Goal: Task Accomplishment & Management: Manage account settings

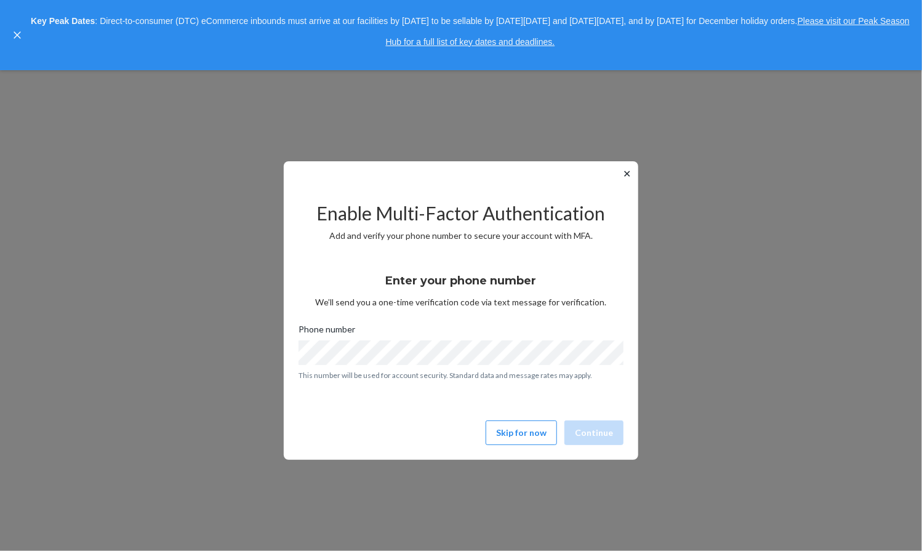
click at [522, 431] on button "Skip for now" at bounding box center [521, 432] width 71 height 25
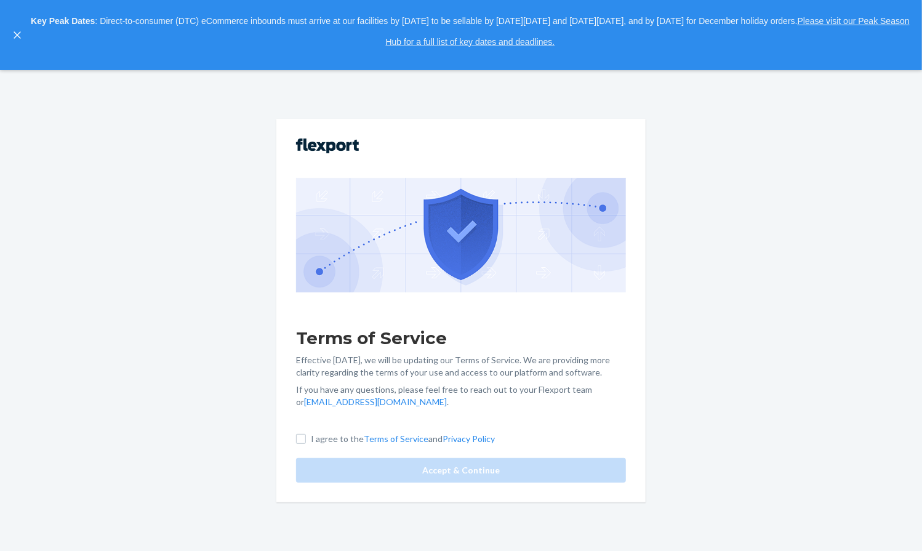
click at [310, 437] on label "I agree to the Terms of Service and Privacy Policy" at bounding box center [395, 439] width 199 height 12
click at [306, 437] on input "I agree to the Terms of Service and Privacy Policy" at bounding box center [301, 439] width 10 height 10
checkbox input "true"
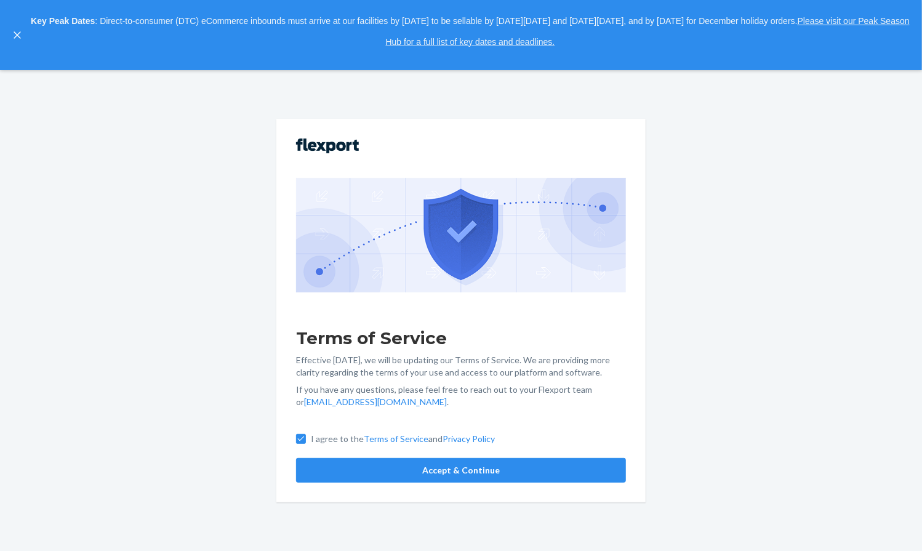
click at [399, 468] on button "Accept & Continue" at bounding box center [461, 470] width 330 height 25
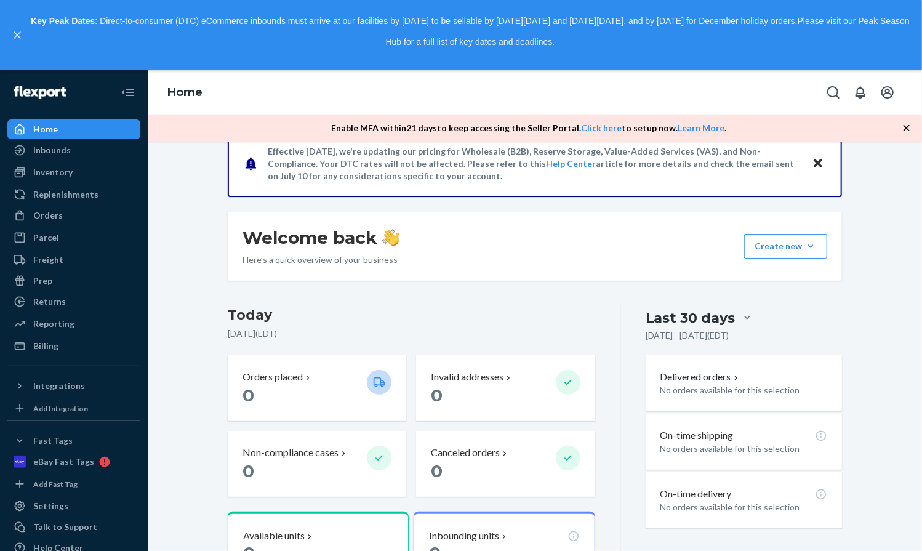
scroll to position [123, 0]
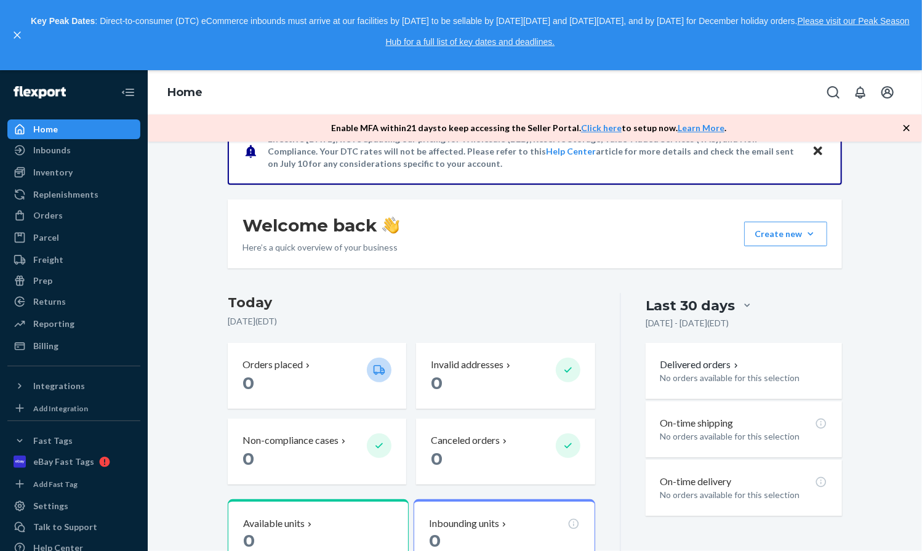
click at [63, 174] on div "Inventory" at bounding box center [52, 172] width 39 height 12
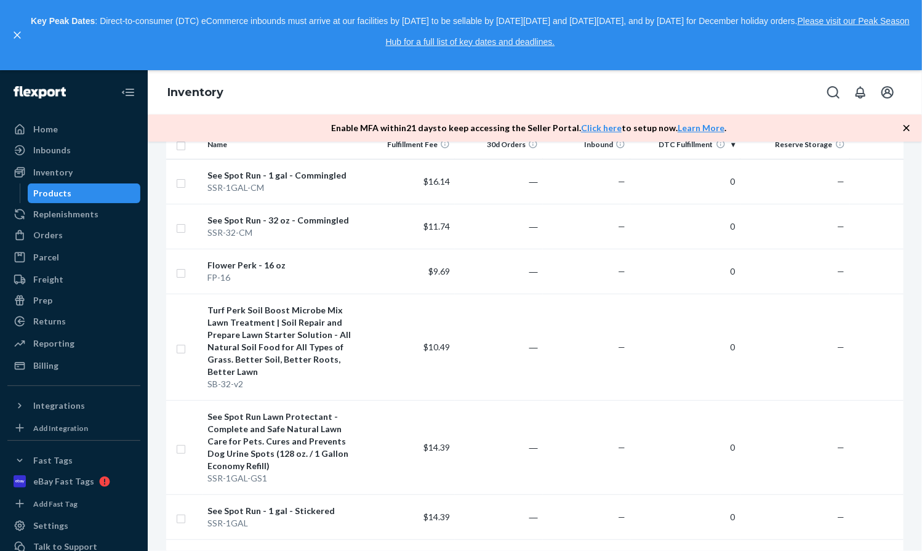
scroll to position [185, 0]
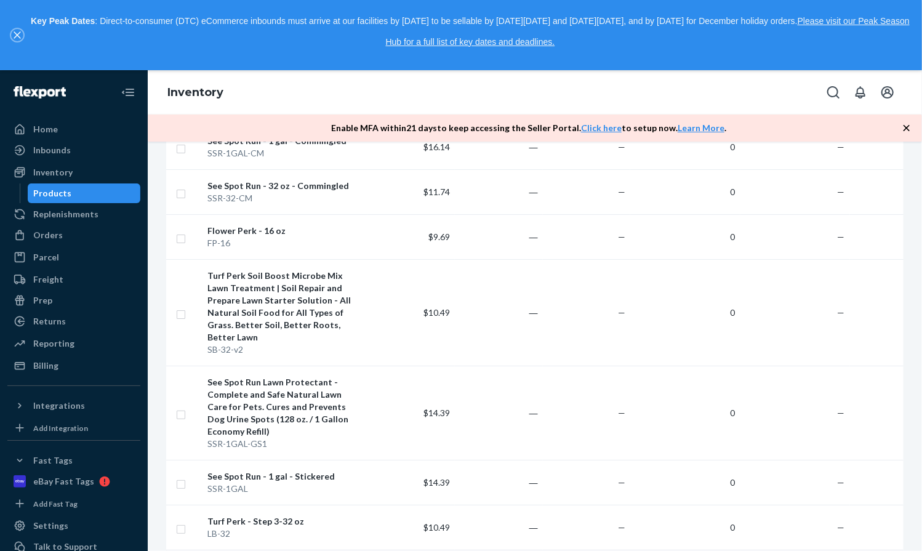
click at [19, 35] on icon "close," at bounding box center [17, 34] width 7 height 7
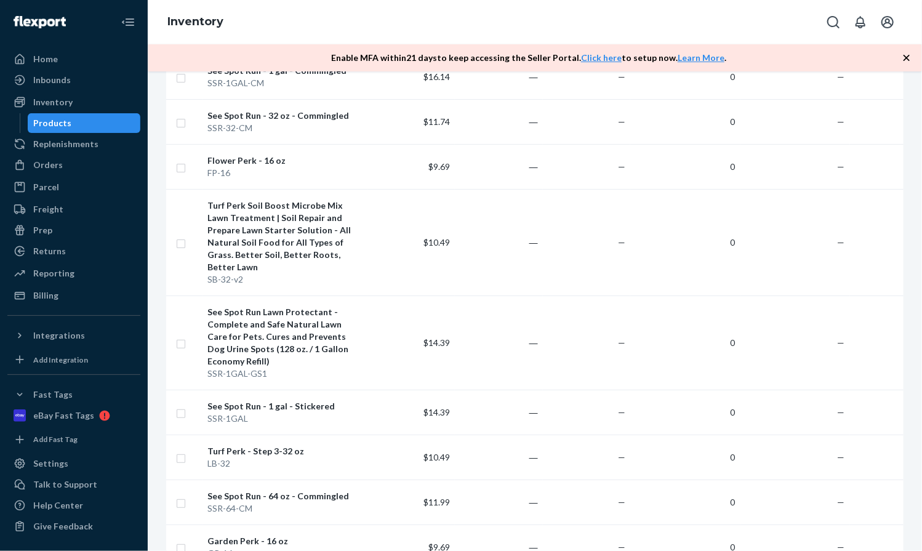
click at [892, 26] on icon "Open account menu" at bounding box center [887, 22] width 12 height 12
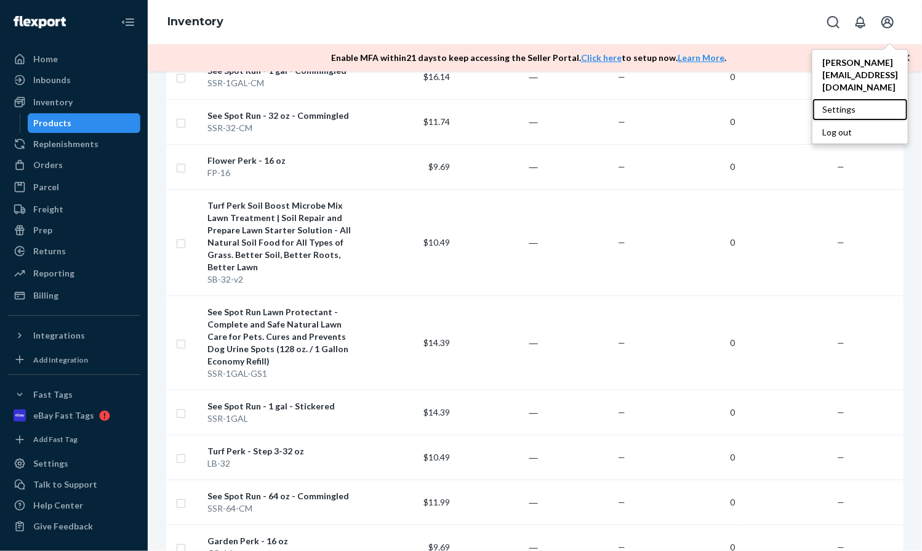
click at [858, 98] on div "Settings" at bounding box center [859, 109] width 95 height 22
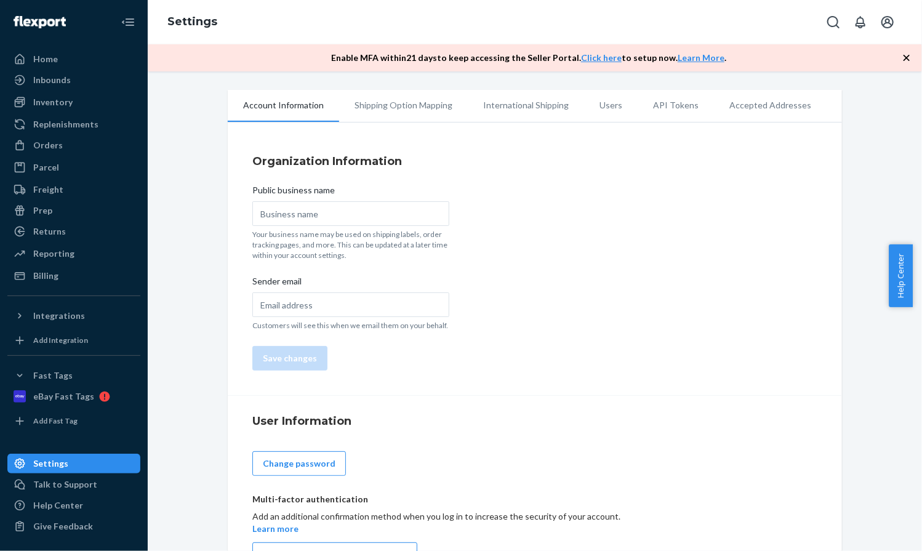
click at [891, 22] on icon "Open account menu" at bounding box center [887, 22] width 15 height 15
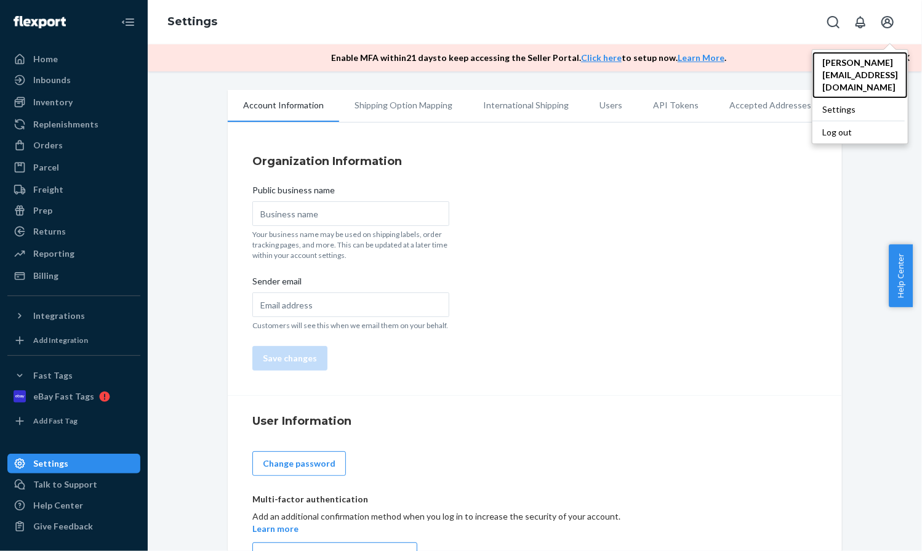
click at [866, 62] on span "[PERSON_NAME][EMAIL_ADDRESS][DOMAIN_NAME]" at bounding box center [860, 75] width 76 height 37
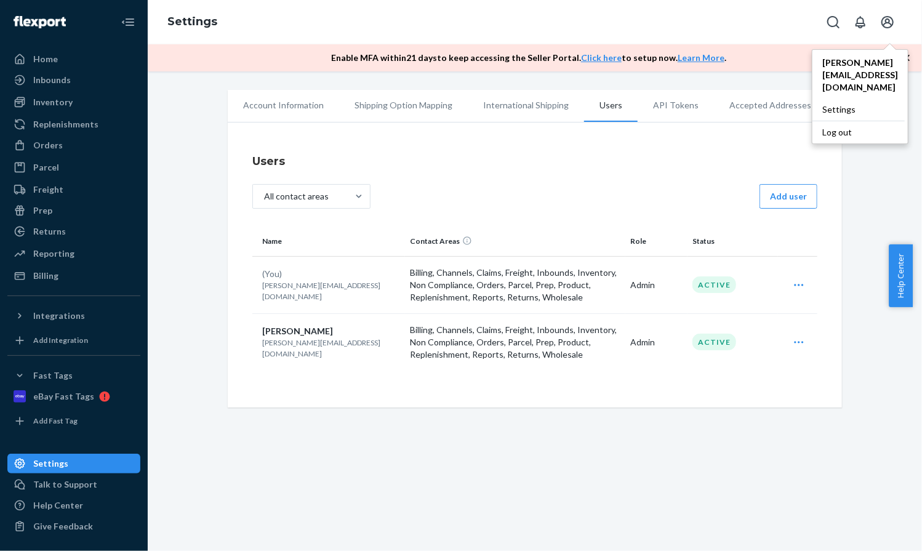
click at [796, 342] on icon "Open user actions" at bounding box center [799, 342] width 12 height 12
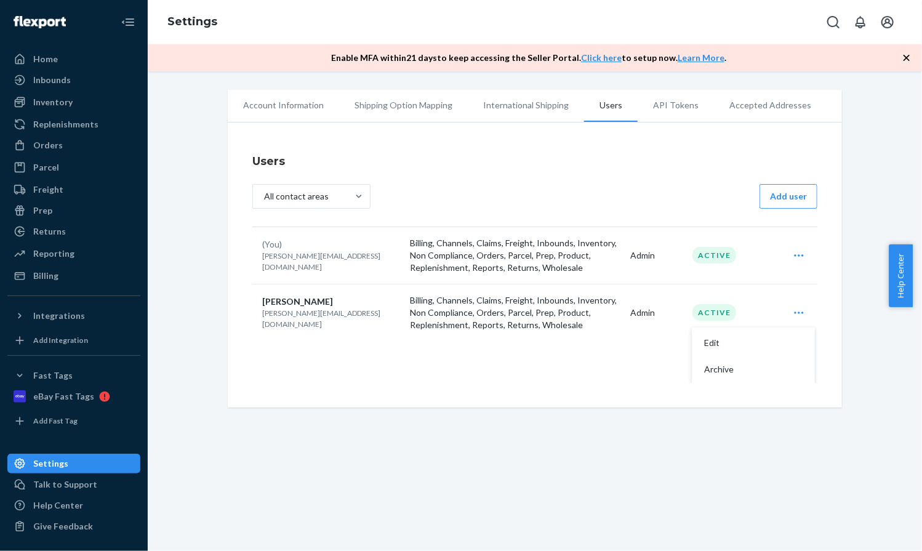
scroll to position [32, 0]
click at [710, 342] on span "Edit" at bounding box center [742, 340] width 76 height 9
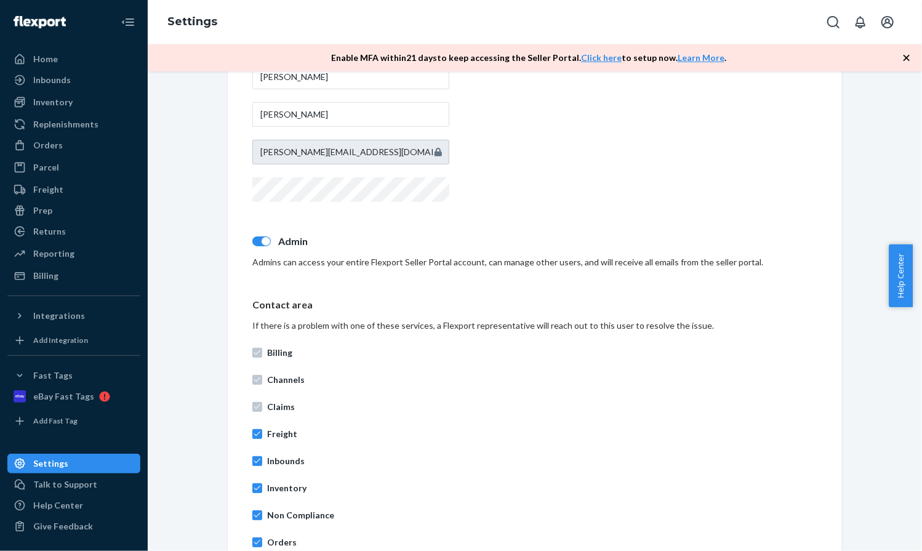
scroll to position [448, 0]
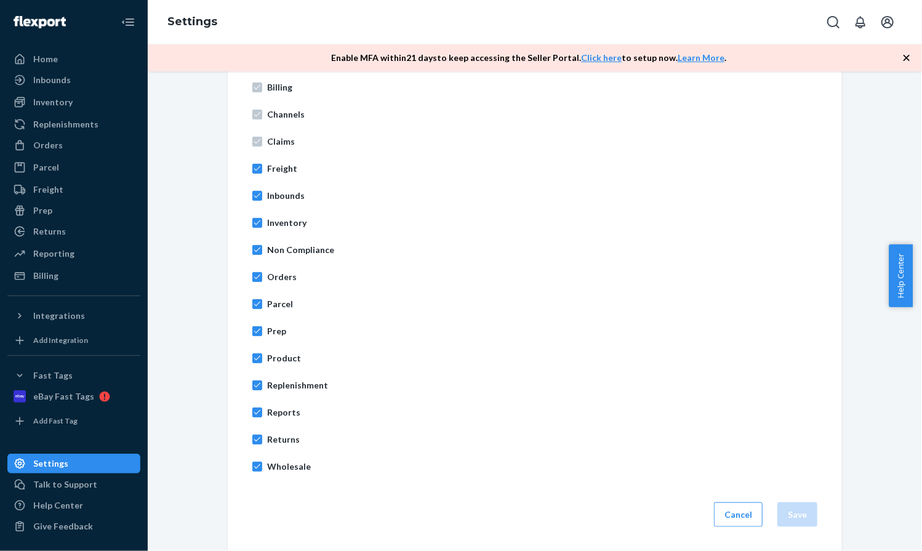
click at [729, 508] on button "Cancel" at bounding box center [738, 514] width 49 height 25
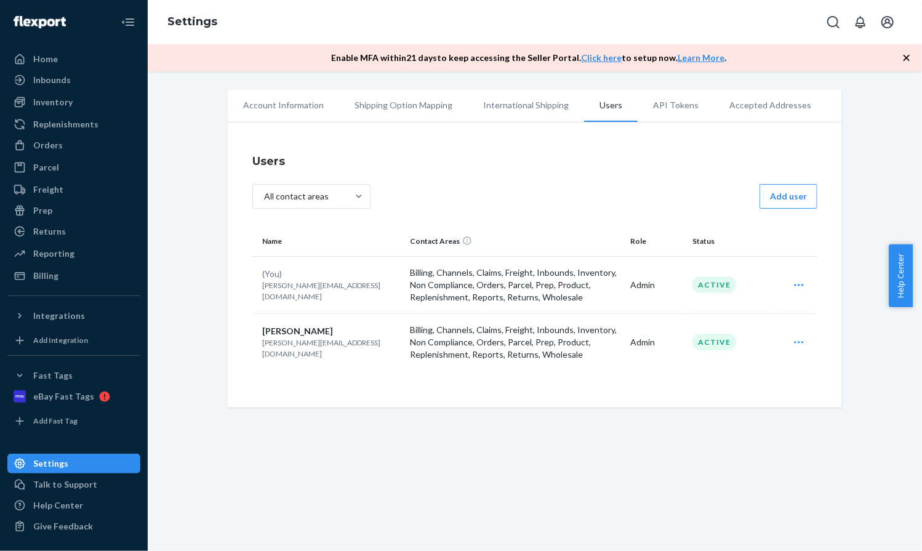
click at [794, 341] on icon "Open user actions" at bounding box center [798, 342] width 9 height 2
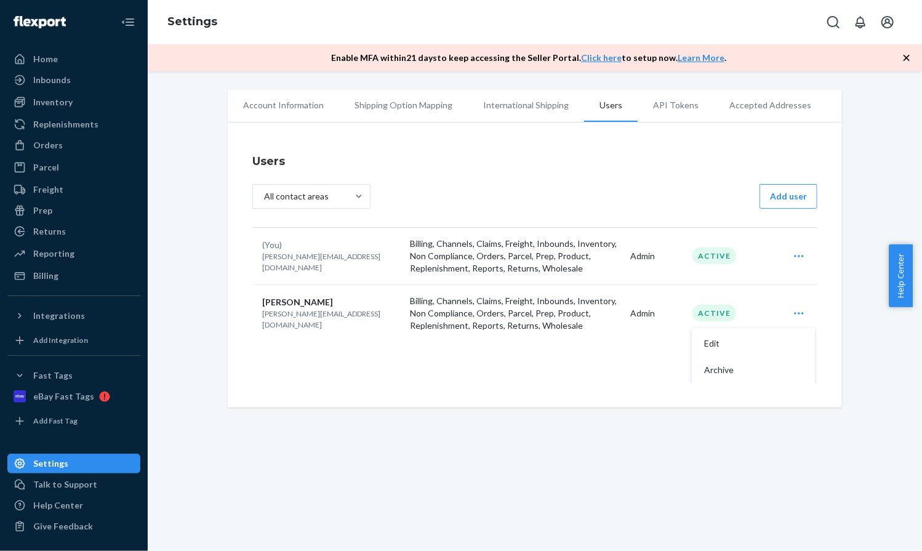
scroll to position [32, 0]
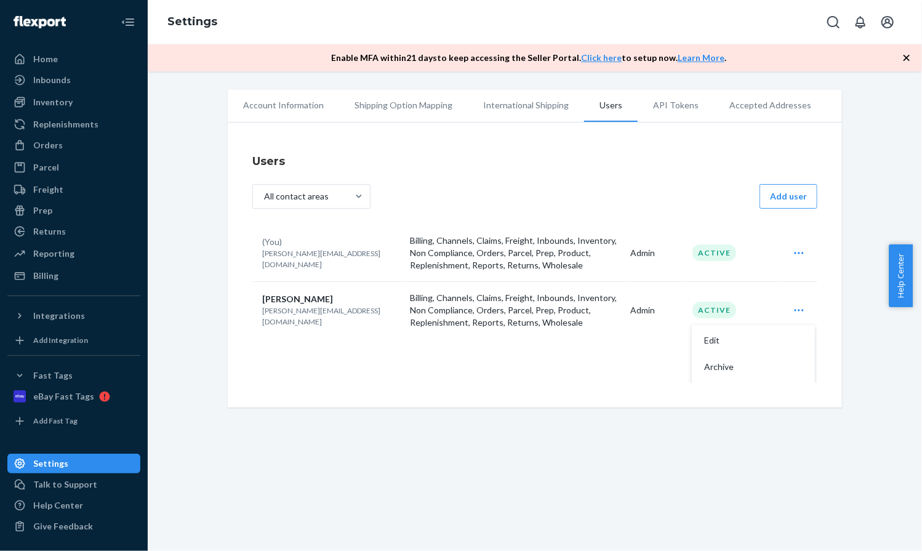
click at [750, 370] on span "Archive" at bounding box center [742, 366] width 76 height 9
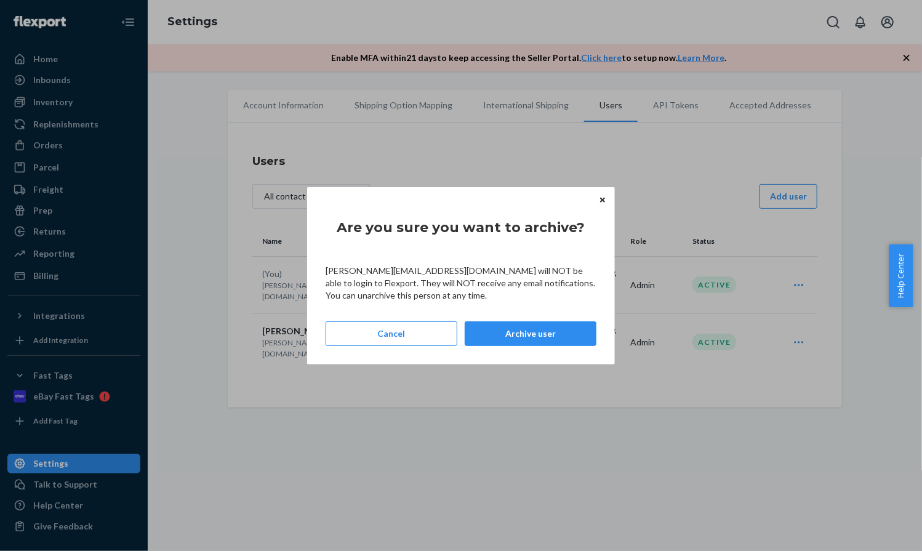
click at [554, 327] on button "Archive user" at bounding box center [531, 333] width 132 height 25
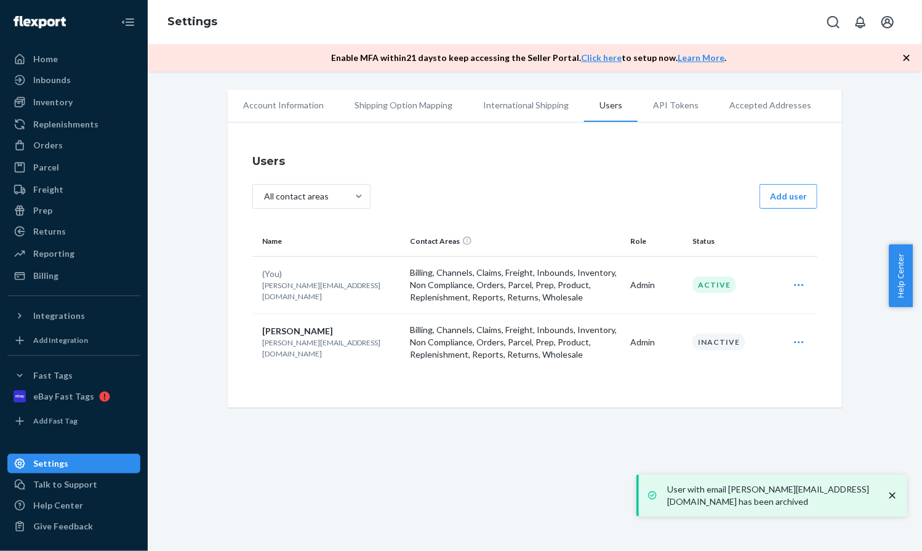
click at [793, 283] on icon "Open user actions" at bounding box center [799, 285] width 12 height 12
click at [745, 313] on span "Edit" at bounding box center [742, 315] width 76 height 9
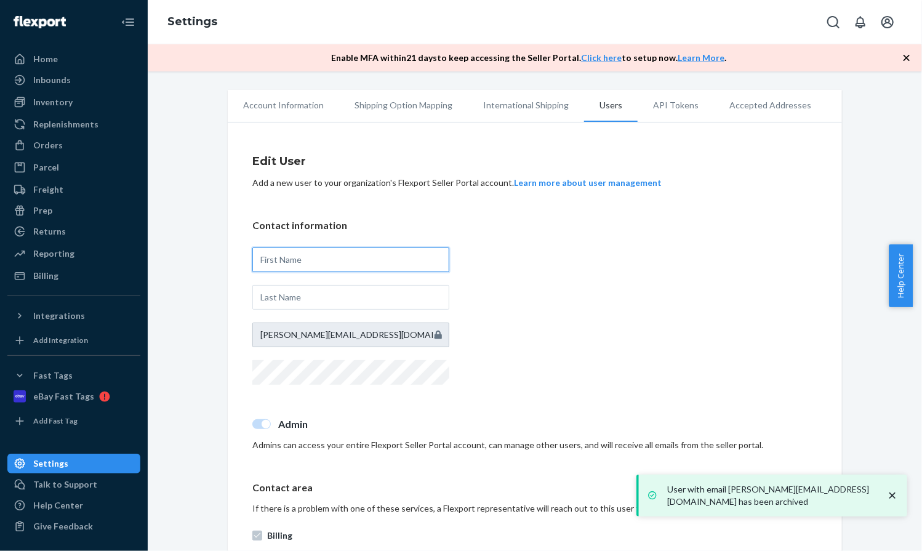
click at [340, 259] on input "text" at bounding box center [350, 259] width 197 height 25
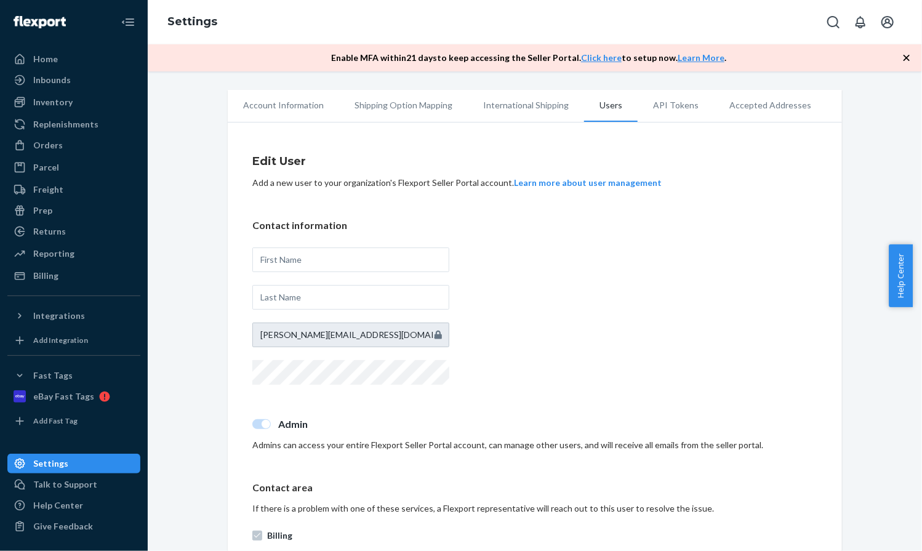
click at [434, 333] on icon at bounding box center [437, 335] width 7 height 10
click at [436, 337] on icon at bounding box center [437, 334] width 7 height 9
click at [892, 19] on icon "Open account menu" at bounding box center [887, 22] width 12 height 12
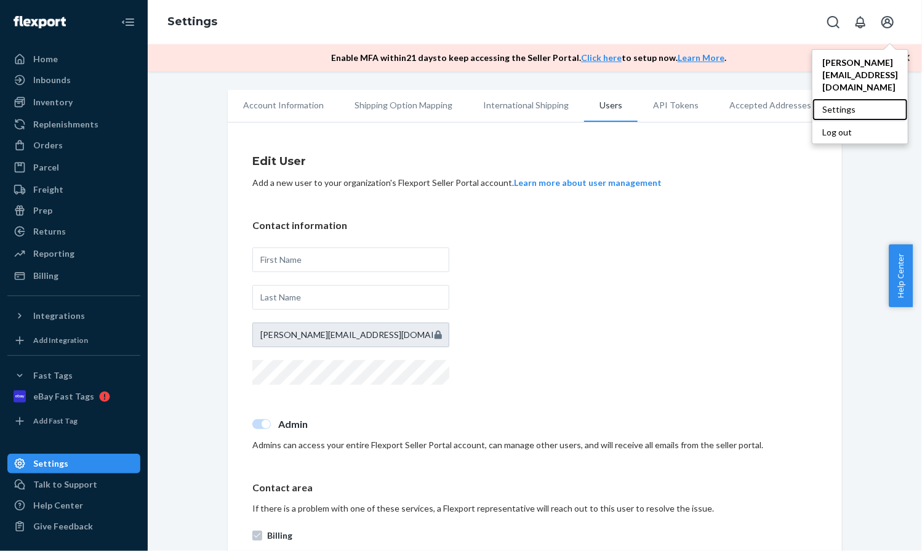
click at [858, 98] on div "Settings" at bounding box center [859, 109] width 95 height 22
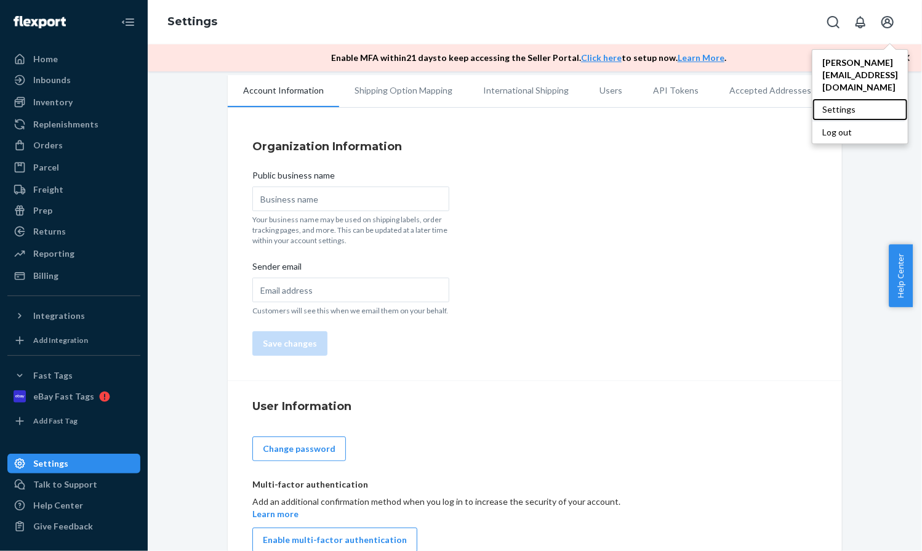
scroll to position [39, 0]
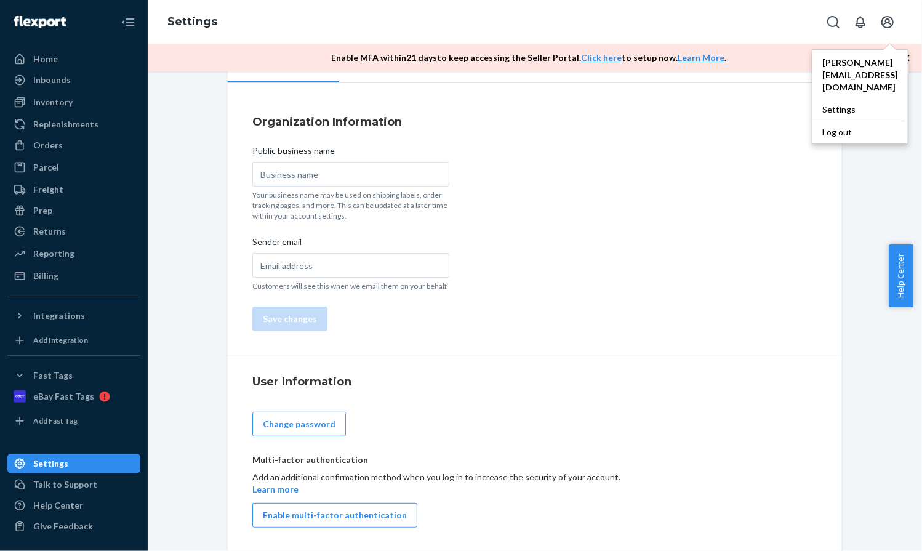
click at [331, 515] on button "Enable multi-factor authentication" at bounding box center [334, 515] width 165 height 25
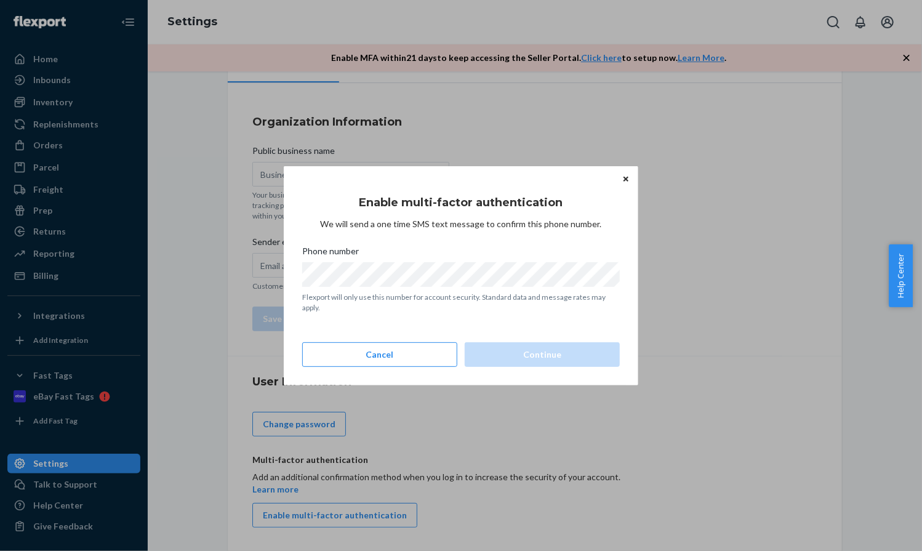
click at [625, 178] on icon "Close" at bounding box center [625, 179] width 5 height 5
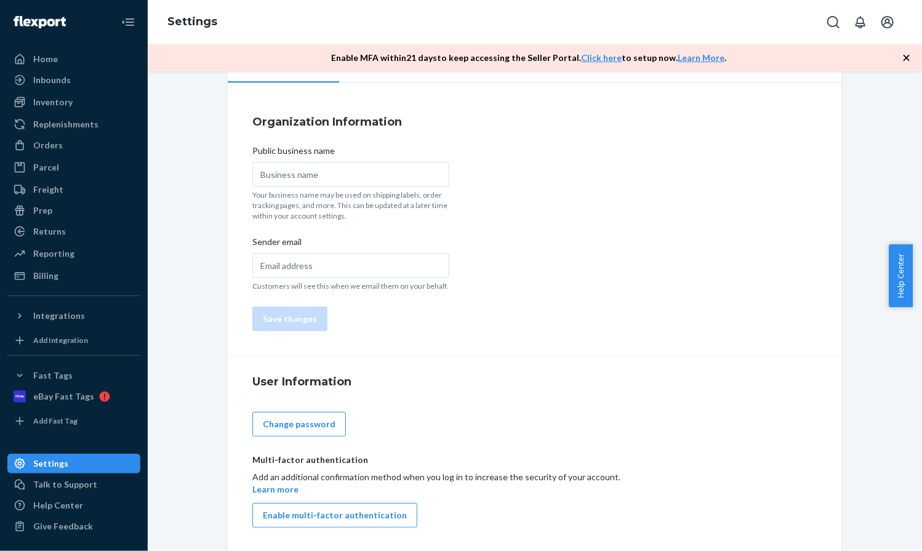
click at [889, 29] on icon "Open account menu" at bounding box center [887, 22] width 15 height 15
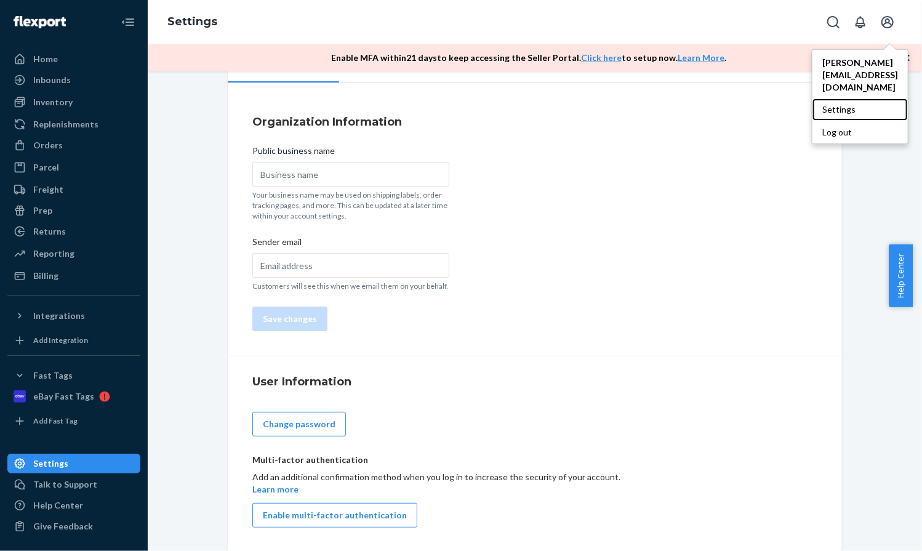
click at [865, 98] on div "Settings" at bounding box center [859, 109] width 95 height 22
click at [709, 159] on div "Organization Information Public business name Your business name may be used on…" at bounding box center [535, 222] width 614 height 267
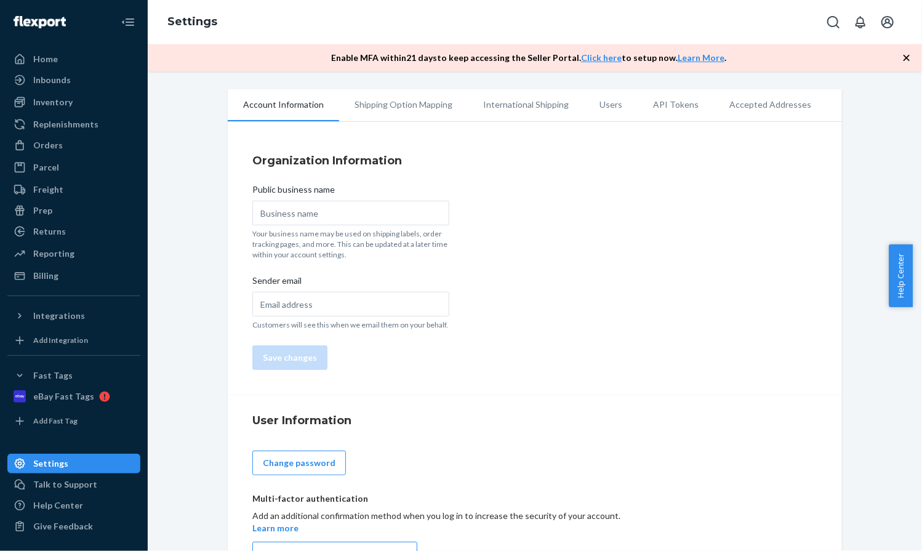
scroll to position [0, 0]
click at [891, 25] on icon "Open account menu" at bounding box center [887, 22] width 15 height 15
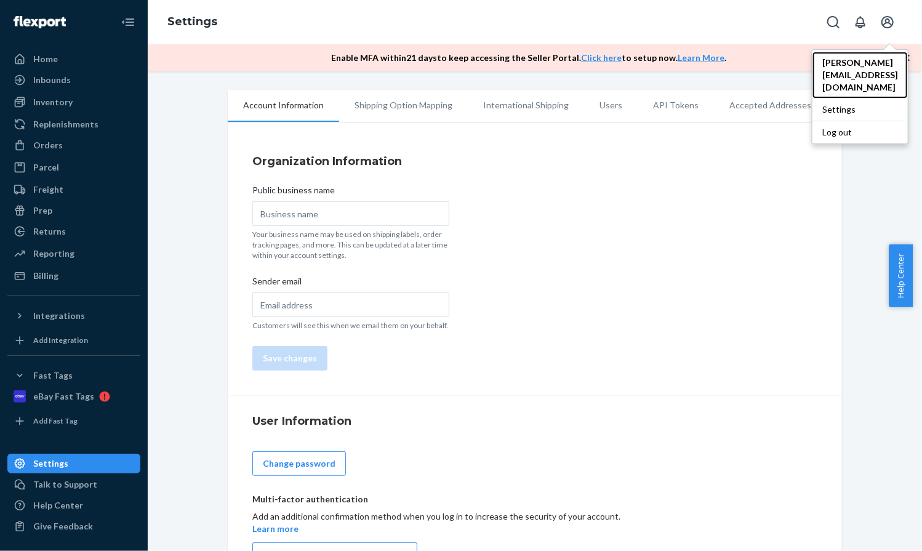
click at [854, 70] on div "[PERSON_NAME][EMAIL_ADDRESS][DOMAIN_NAME]" at bounding box center [859, 75] width 95 height 47
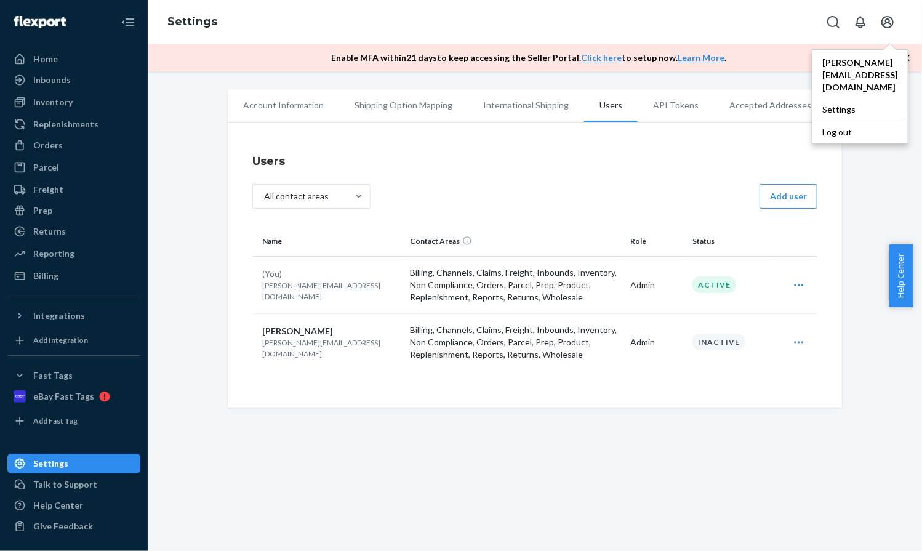
click at [474, 181] on div "Users All contact areas Add user Name Contact Areas Role Status (You) [PERSON_N…" at bounding box center [534, 268] width 565 height 244
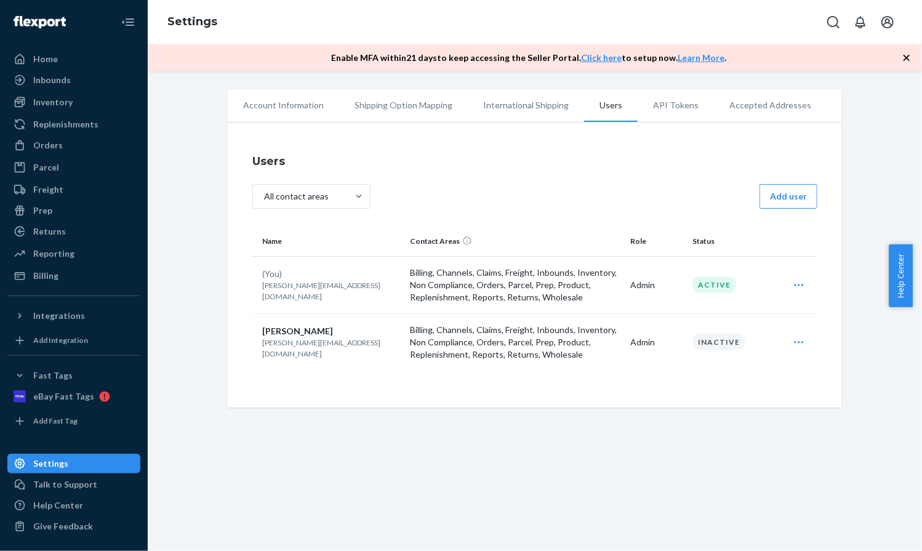
click at [798, 285] on icon "Open user actions" at bounding box center [798, 285] width 9 height 2
click at [788, 196] on button "Add user" at bounding box center [788, 196] width 58 height 25
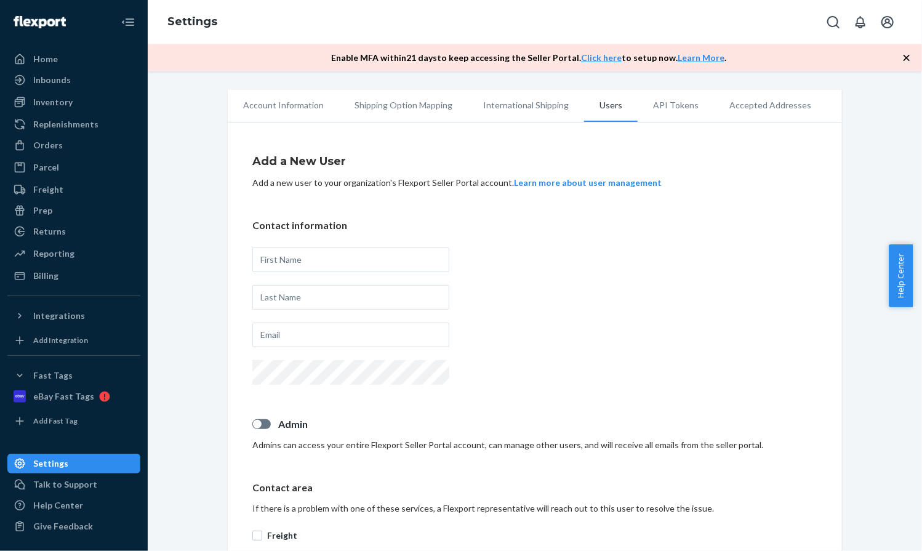
click at [258, 429] on label "Admin" at bounding box center [534, 424] width 565 height 14
click at [252, 429] on input "Admin" at bounding box center [252, 428] width 1 height 1
checkbox input "true"
click at [305, 265] on input "text" at bounding box center [350, 259] width 197 height 25
type input "[PERSON_NAME]"
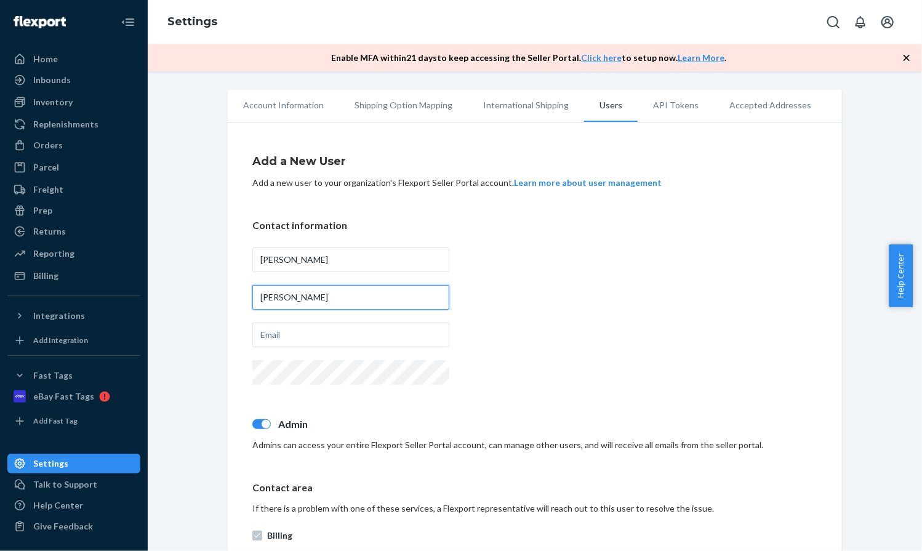
type input "[PERSON_NAME]"
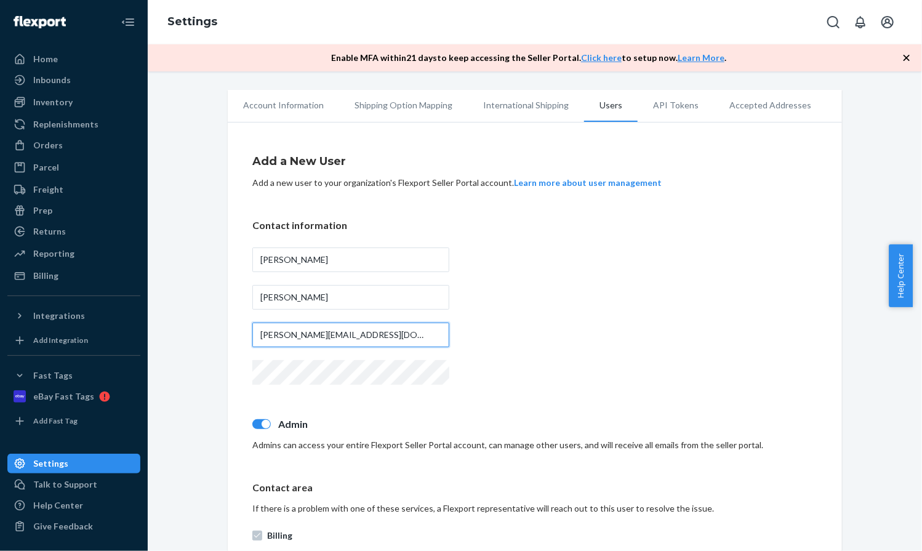
type input "[PERSON_NAME][EMAIL_ADDRESS][DOMAIN_NAME]"
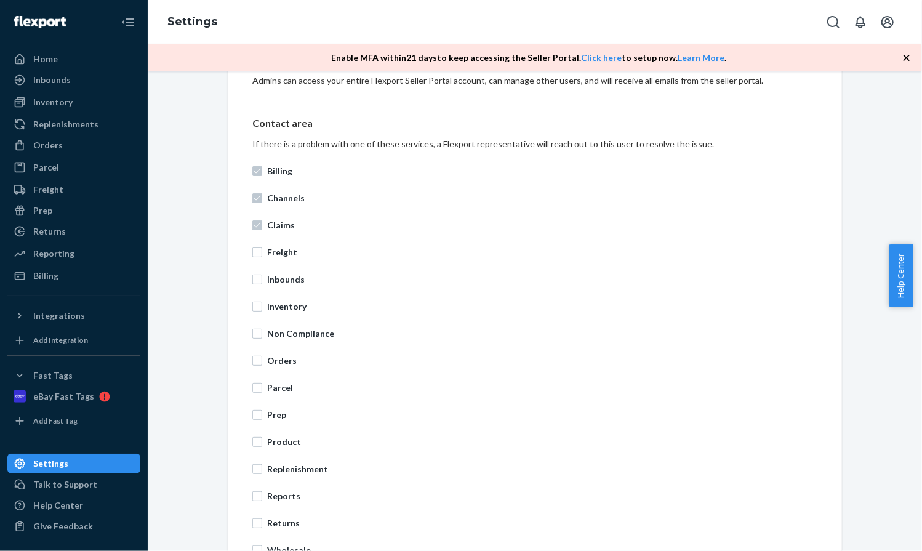
scroll to position [369, 0]
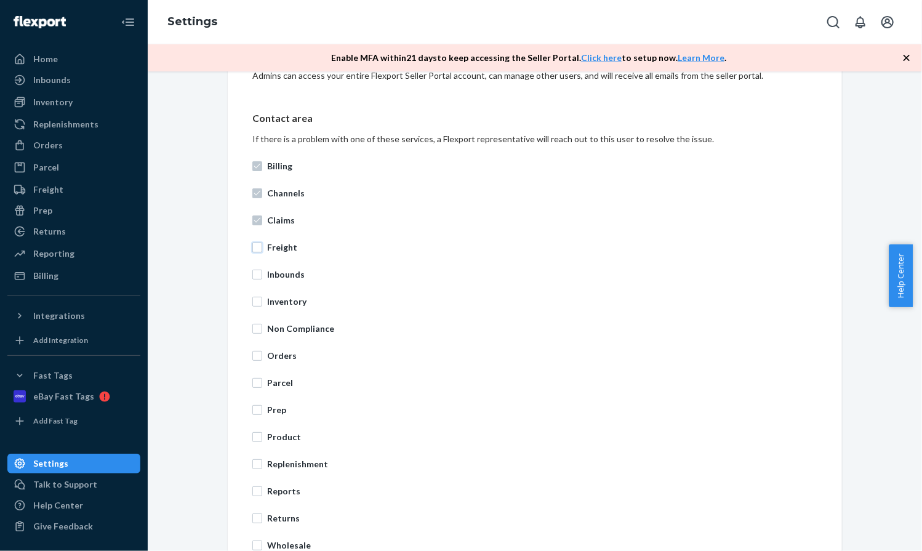
click at [252, 249] on input "Freight" at bounding box center [257, 247] width 10 height 10
checkbox input "true"
click at [253, 273] on input "Inbounds" at bounding box center [257, 275] width 10 height 10
checkbox input "true"
click at [254, 305] on input "Inventory" at bounding box center [257, 302] width 10 height 10
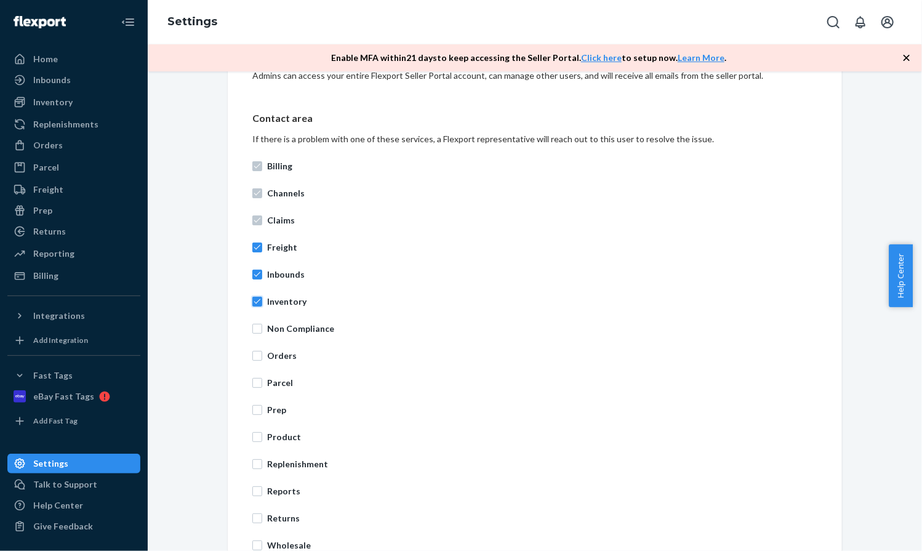
checkbox input "true"
click at [254, 324] on input "Non Compliance" at bounding box center [257, 329] width 10 height 10
checkbox input "true"
click at [254, 354] on input "Orders" at bounding box center [257, 356] width 10 height 10
checkbox input "true"
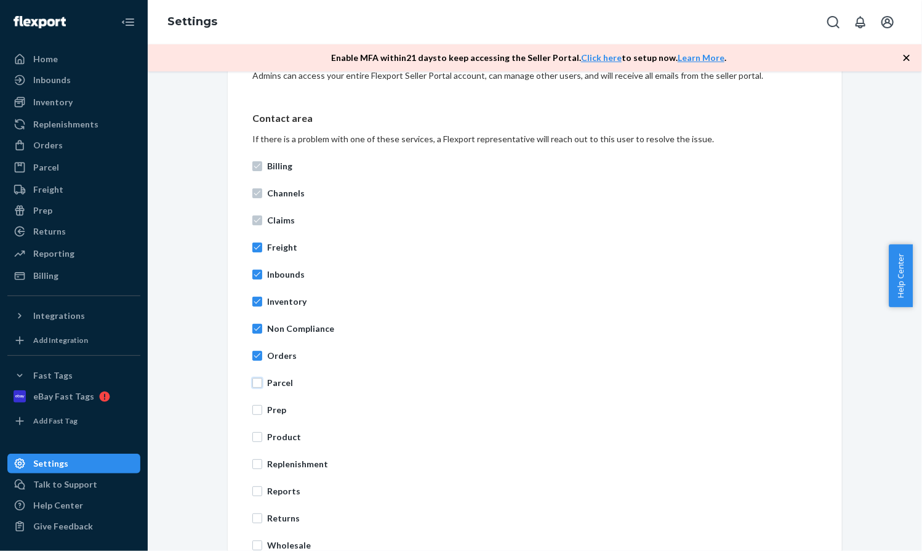
click at [252, 382] on input "Parcel" at bounding box center [257, 383] width 10 height 10
checkbox input "true"
click at [254, 417] on div "Billing Channels Claims Freight Inbounds Inventory Non Compliance Orders Parcel…" at bounding box center [534, 356] width 565 height 406
click at [254, 409] on input "Prep" at bounding box center [257, 410] width 10 height 10
checkbox input "true"
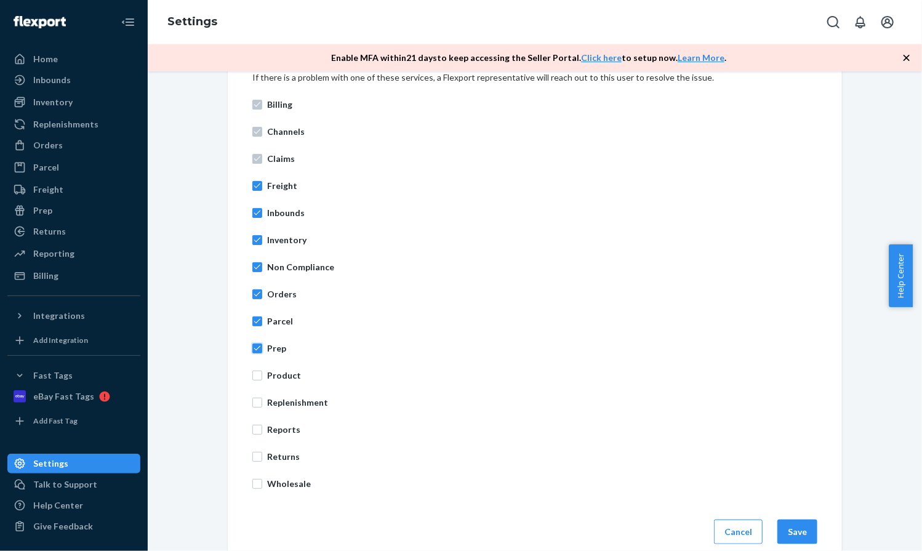
scroll to position [448, 0]
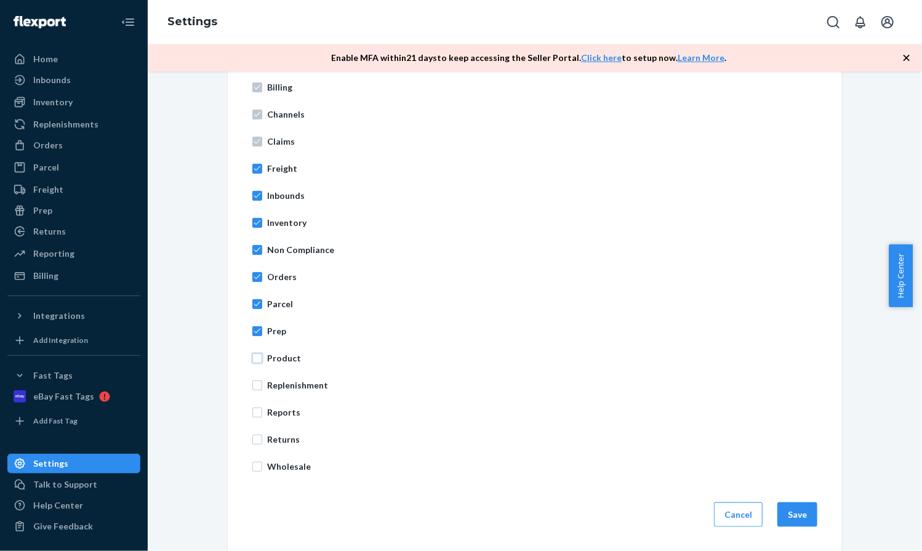
click at [255, 359] on input "Product" at bounding box center [257, 358] width 10 height 10
checkbox input "true"
click at [253, 385] on input "Replenishment" at bounding box center [257, 385] width 10 height 10
checkbox input "true"
click at [252, 410] on input "Reports" at bounding box center [257, 412] width 10 height 10
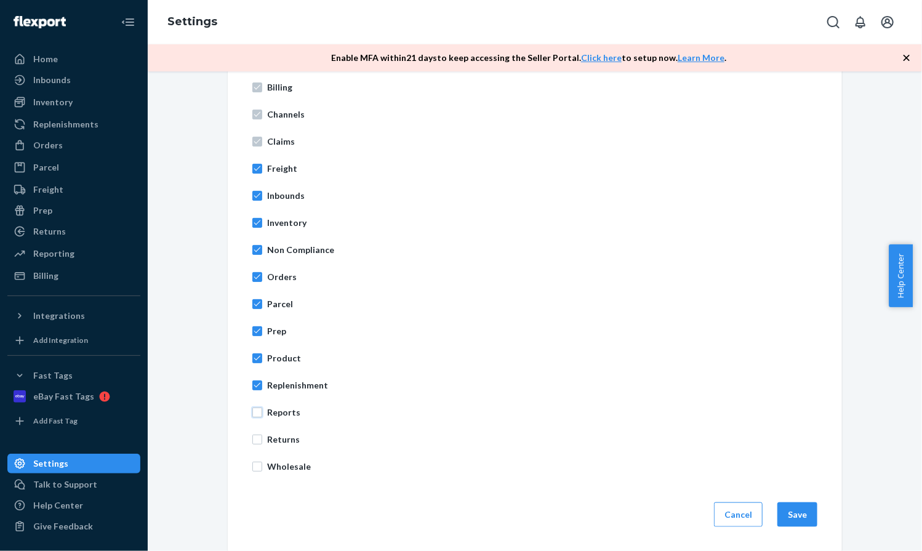
checkbox input "true"
click at [256, 437] on input "Returns" at bounding box center [257, 439] width 10 height 10
checkbox input "true"
click at [252, 468] on input "Wholesale" at bounding box center [257, 467] width 10 height 10
checkbox input "true"
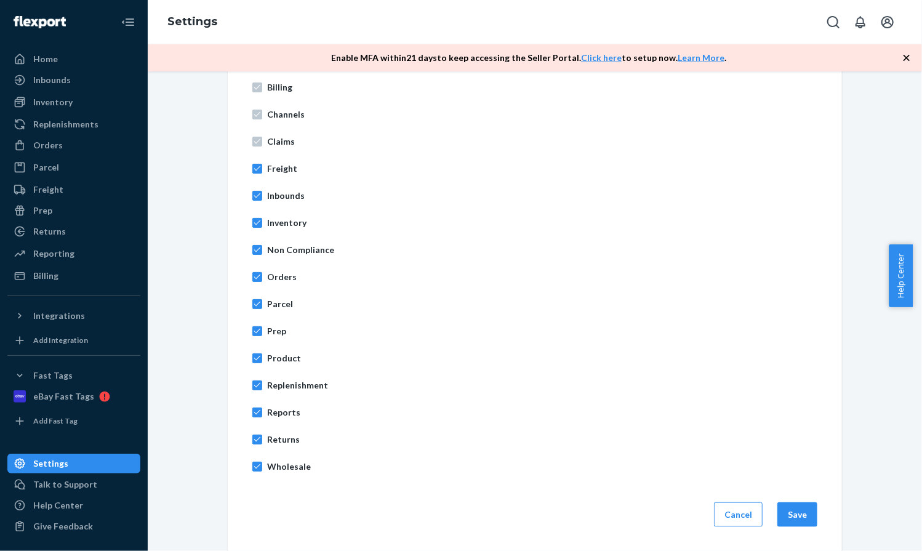
click at [799, 519] on button "Save" at bounding box center [797, 514] width 40 height 25
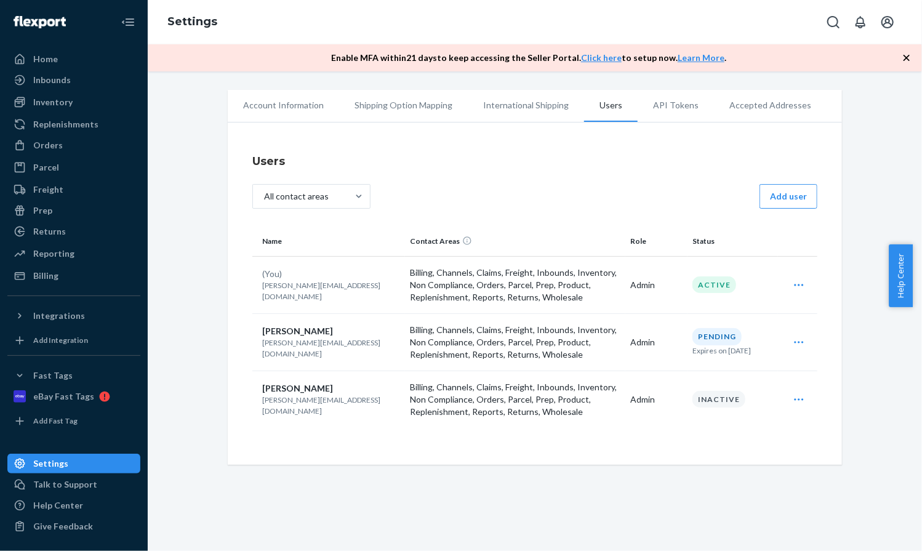
click at [894, 25] on icon "Open account menu" at bounding box center [887, 22] width 15 height 15
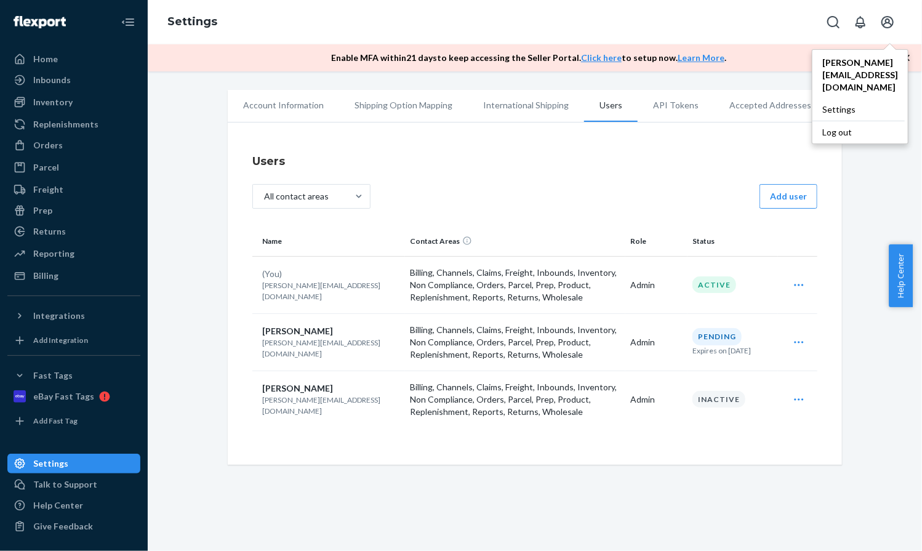
click at [862, 121] on div "Log out" at bounding box center [858, 132] width 92 height 23
